Goal: Task Accomplishment & Management: Complete application form

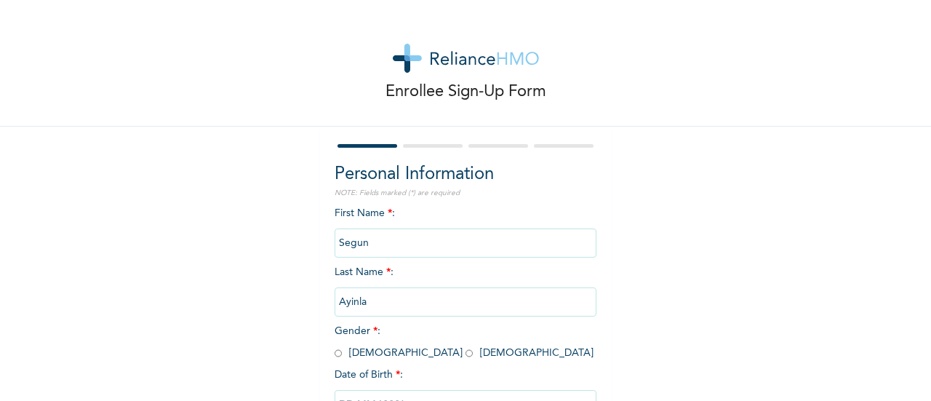
scroll to position [112, 0]
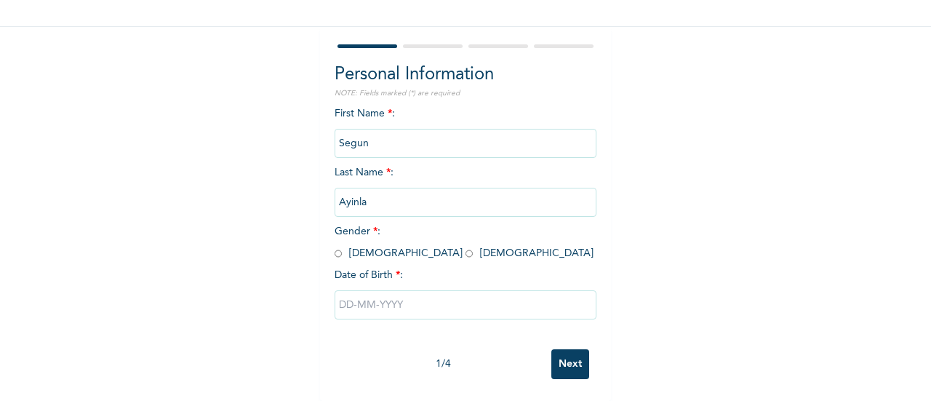
click at [335, 247] on input "radio" at bounding box center [338, 254] width 7 height 14
radio input "true"
click at [391, 292] on input "text" at bounding box center [466, 304] width 262 height 29
select select "9"
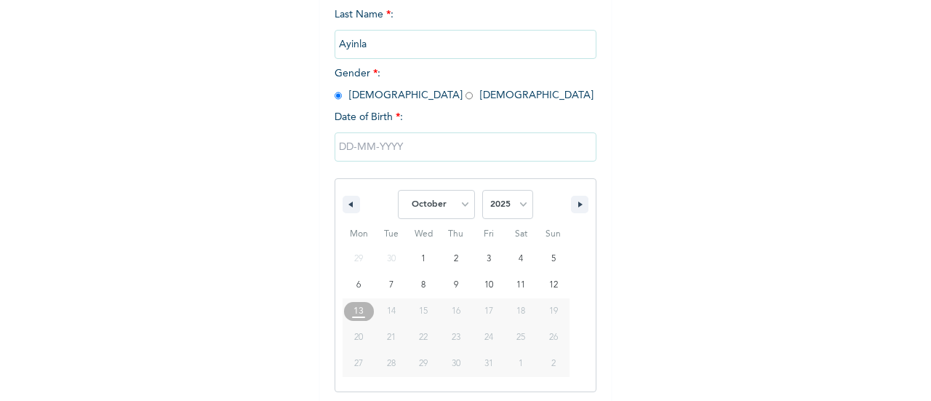
scroll to position [261, 0]
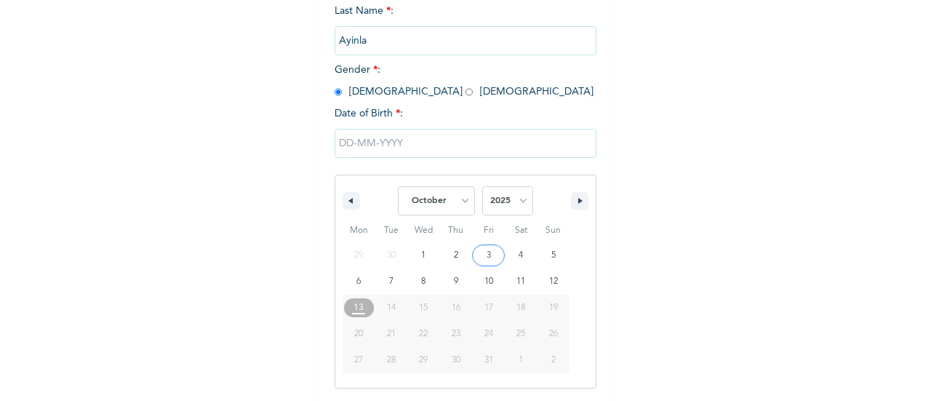
click at [516, 203] on select "2025 2024 2023 2022 2021 2020 2019 2018 2017 2016 2015 2014 2013 2012 2011 2010…" at bounding box center [507, 200] width 51 height 29
select select "1982"
click at [482, 188] on select "2025 2024 2023 2022 2021 2020 2019 2018 2017 2016 2015 2014 2013 2012 2011 2010…" at bounding box center [507, 200] width 51 height 29
click at [459, 203] on select "January February March April May June July August September October November De…" at bounding box center [436, 200] width 77 height 29
select select "11"
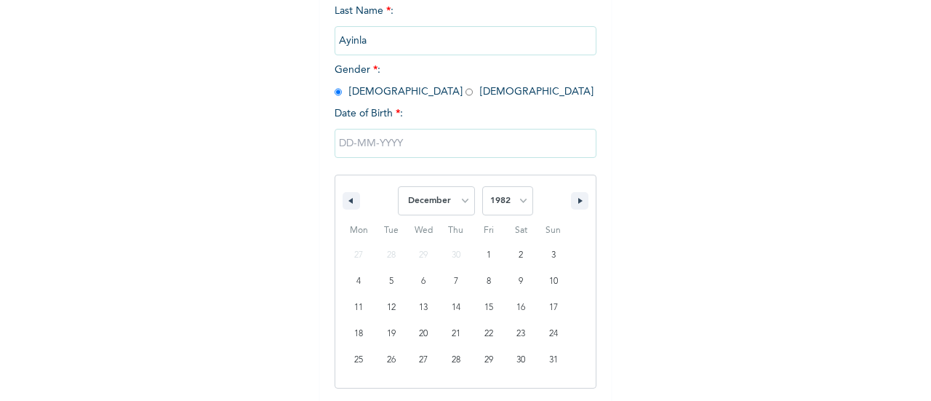
click at [398, 188] on select "January February March April May June July August September October November De…" at bounding box center [436, 200] width 77 height 29
type input "[DATE]"
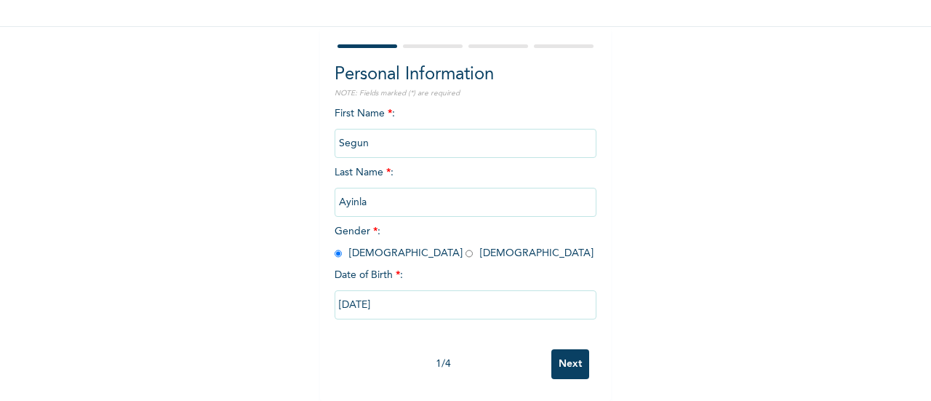
click at [566, 356] on input "Next" at bounding box center [570, 364] width 38 height 30
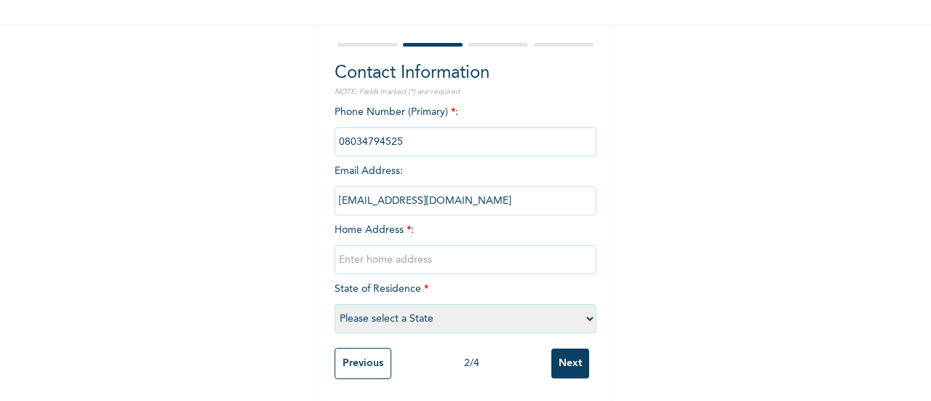
click at [413, 247] on input "text" at bounding box center [466, 259] width 262 height 29
type input "No. 10 Obaleye Afuape Close, Off Alimosho Bus Stop, [GEOGRAPHIC_DATA] [GEOGRAPH…"
click at [582, 309] on select "Please select a State [PERSON_NAME] (FCT) [PERSON_NAME] Ibom [GEOGRAPHIC_DATA] …" at bounding box center [466, 318] width 262 height 29
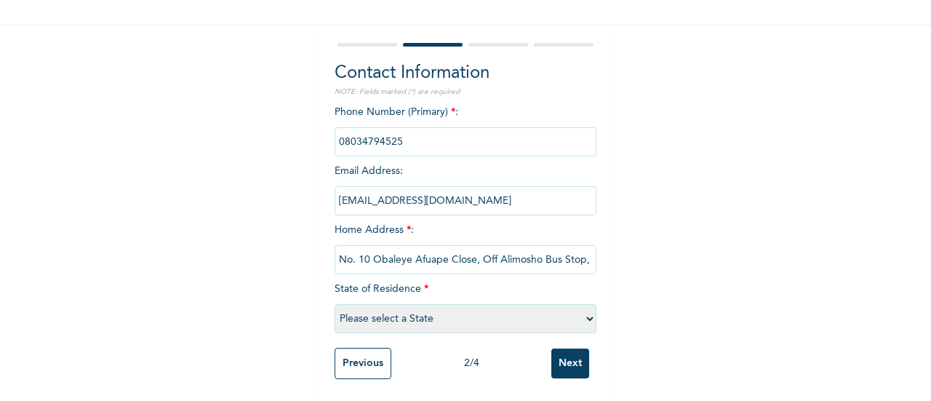
select select "25"
click at [335, 304] on select "Please select a State [PERSON_NAME] (FCT) [PERSON_NAME] Ibom [GEOGRAPHIC_DATA] …" at bounding box center [466, 318] width 262 height 29
click at [561, 356] on input "Next" at bounding box center [570, 363] width 38 height 30
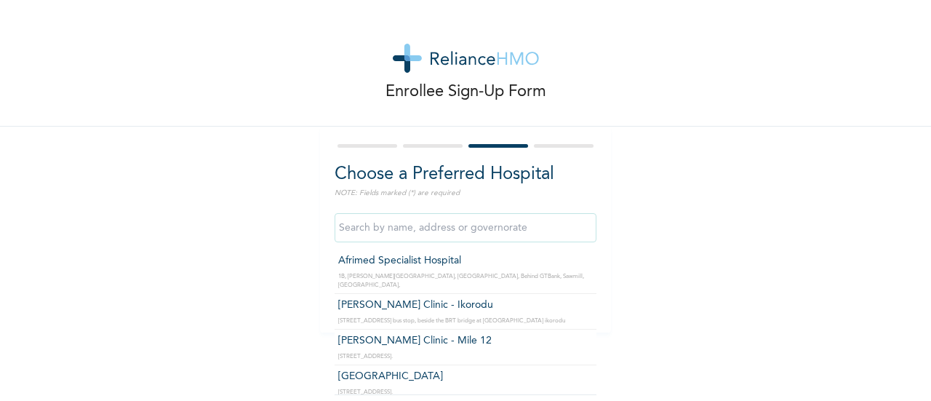
click at [435, 228] on input "text" at bounding box center [466, 227] width 262 height 29
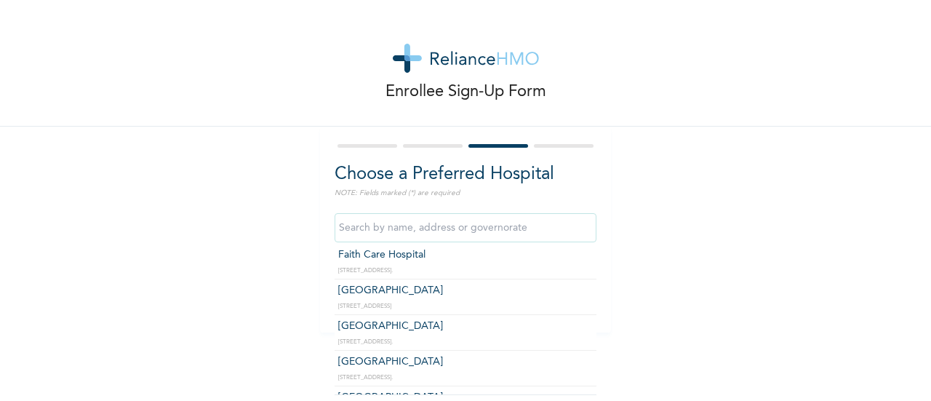
scroll to position [311, 0]
click at [429, 227] on input "text" at bounding box center [466, 227] width 262 height 29
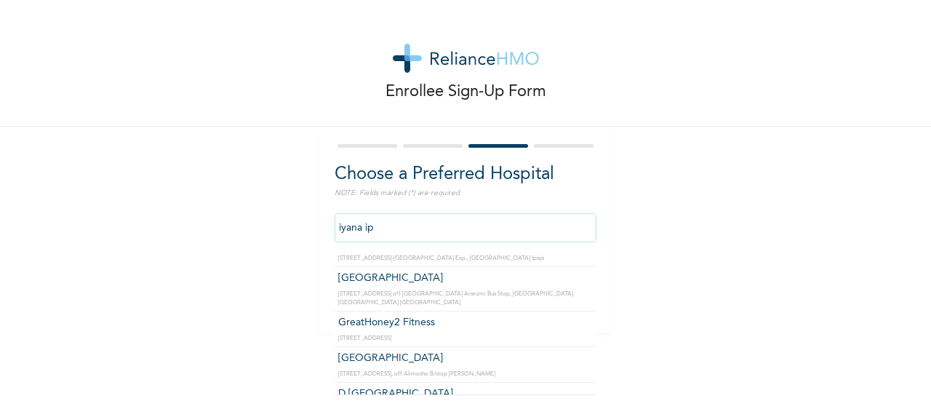
scroll to position [67, 0]
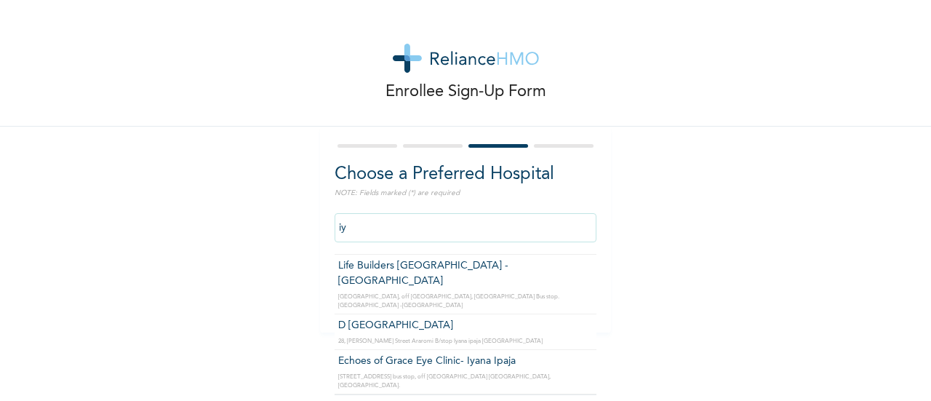
type input "i"
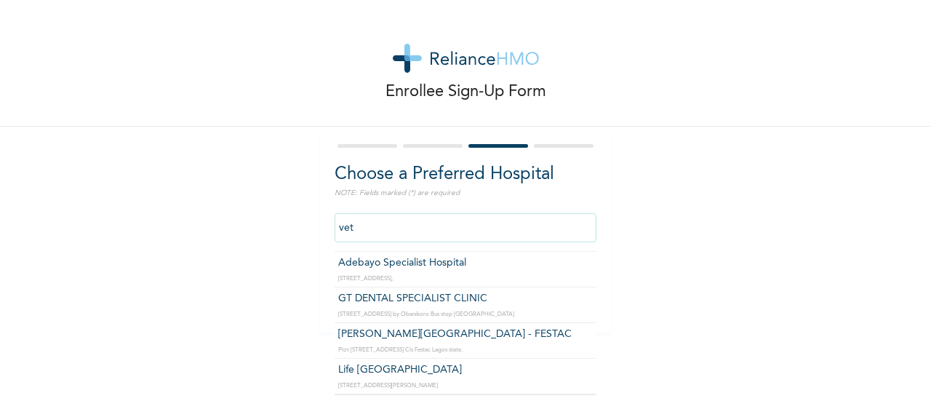
scroll to position [0, 0]
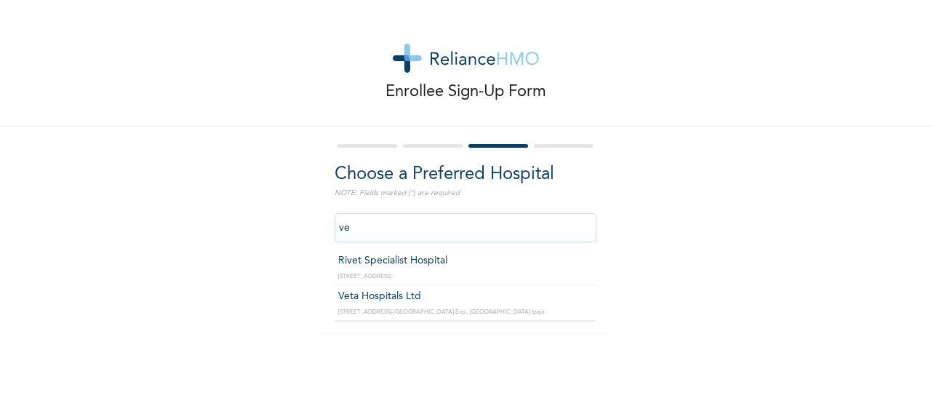
type input "v"
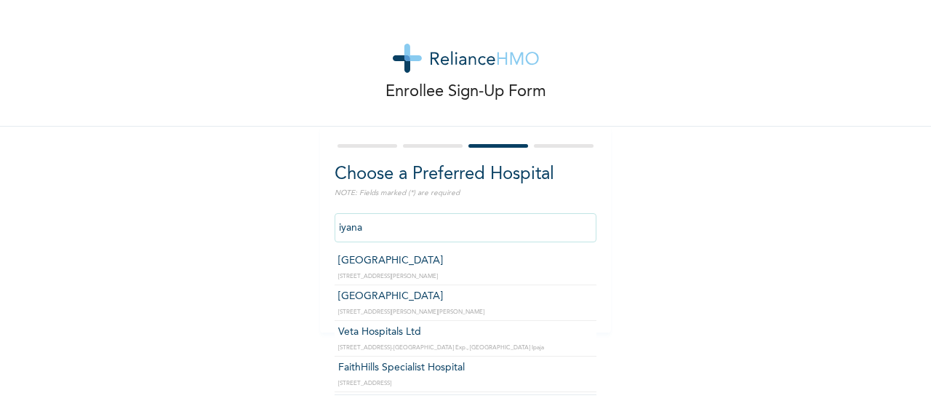
type input "[GEOGRAPHIC_DATA]"
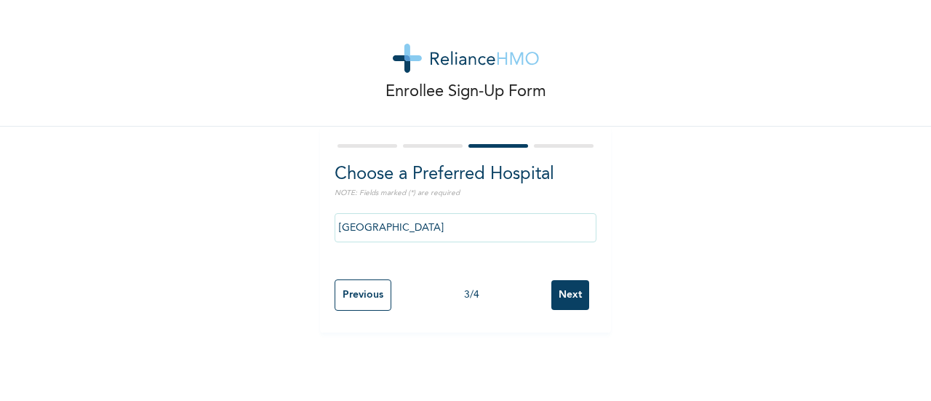
click at [566, 295] on input "Next" at bounding box center [570, 295] width 38 height 30
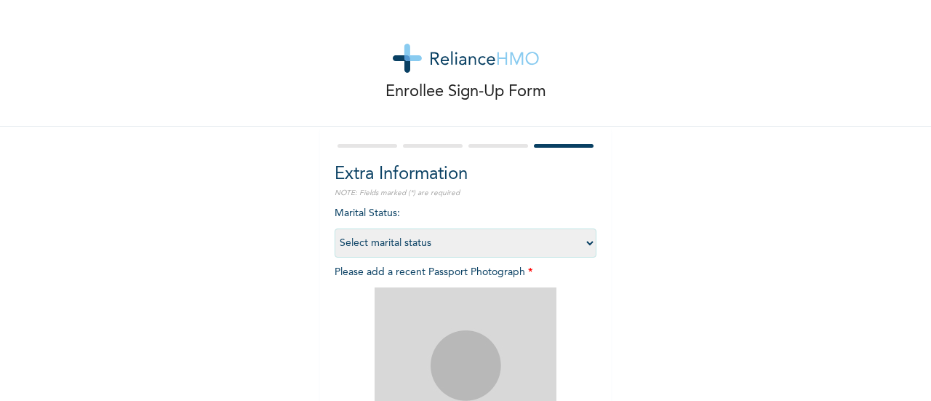
click at [585, 242] on select "Select marital status [DEMOGRAPHIC_DATA] Married [DEMOGRAPHIC_DATA] Widow/[DEMO…" at bounding box center [466, 242] width 262 height 29
select select "2"
click at [335, 228] on select "Select marital status [DEMOGRAPHIC_DATA] Married [DEMOGRAPHIC_DATA] Widow/[DEMO…" at bounding box center [466, 242] width 262 height 29
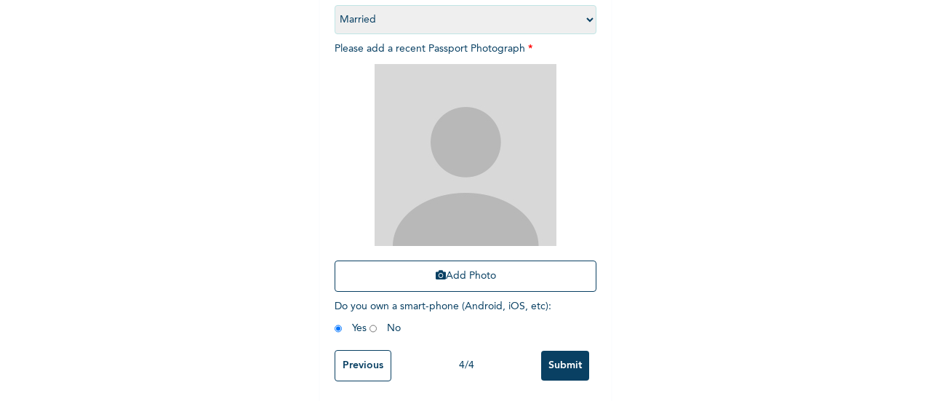
scroll to position [224, 0]
click at [480, 279] on button "Add Photo" at bounding box center [466, 275] width 262 height 31
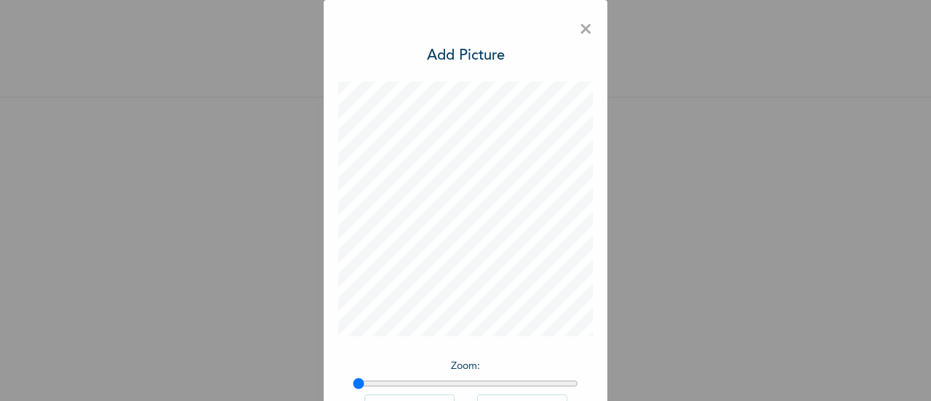
scroll to position [106, 0]
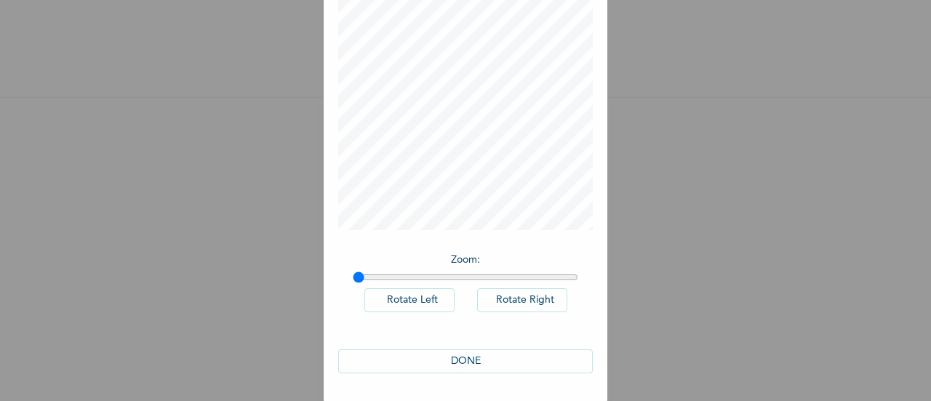
click at [480, 364] on button "DONE" at bounding box center [465, 361] width 255 height 24
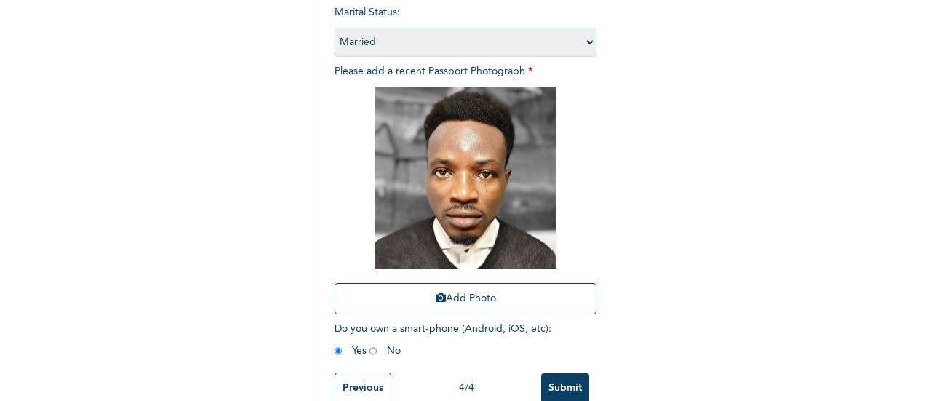
scroll to position [237, 0]
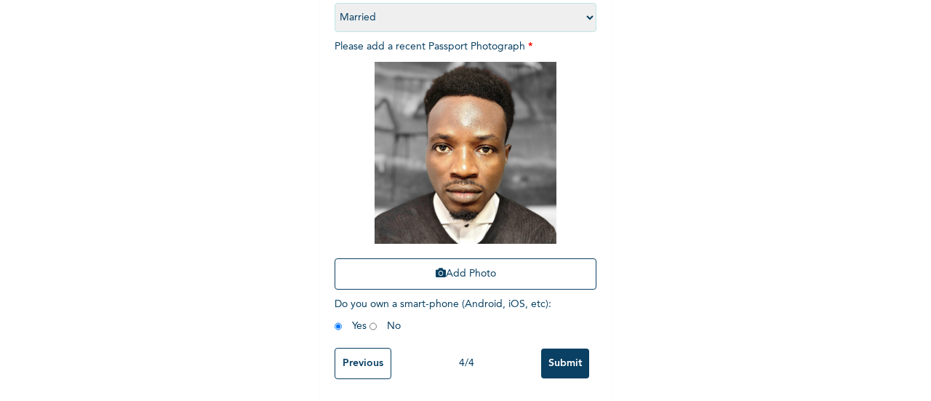
click at [561, 348] on input "Submit" at bounding box center [565, 363] width 48 height 30
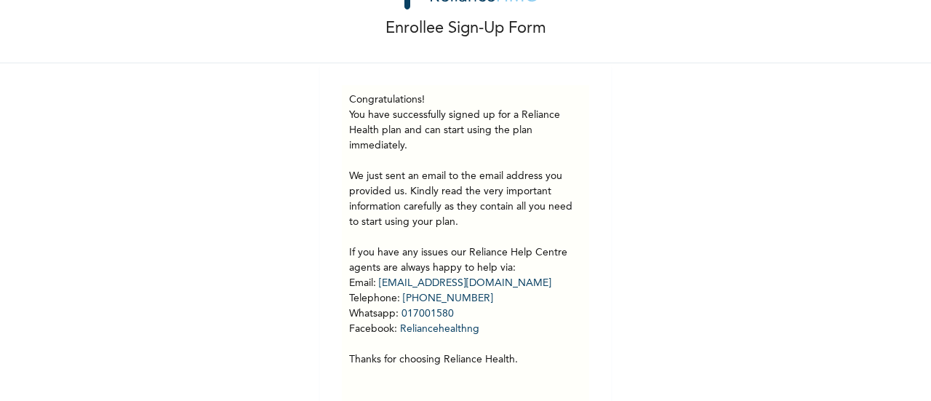
scroll to position [100, 0]
